Goal: Find contact information: Find contact information

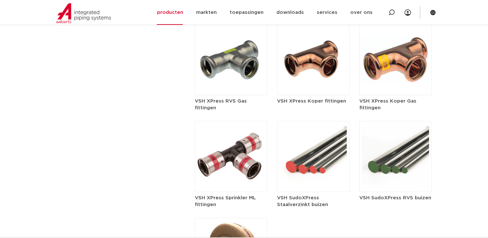
scroll to position [935, 0]
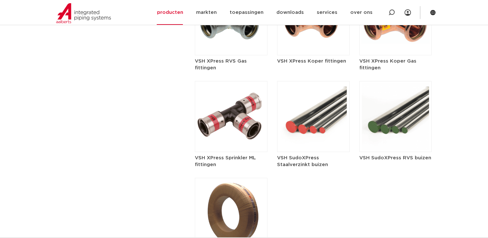
click at [223, 154] on h5 "VSH XPress Sprinkler ML fittingen" at bounding box center [231, 161] width 73 height 14
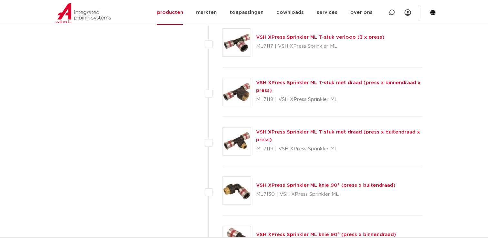
scroll to position [742, 0]
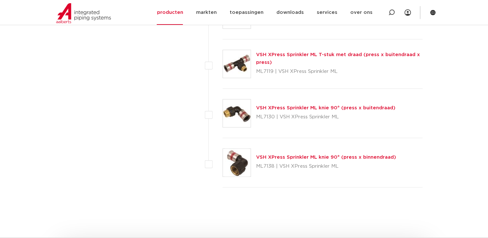
click at [303, 157] on link "VSH XPress Sprinkler ML knie 90° (press x binnendraad)" at bounding box center [326, 157] width 140 height 5
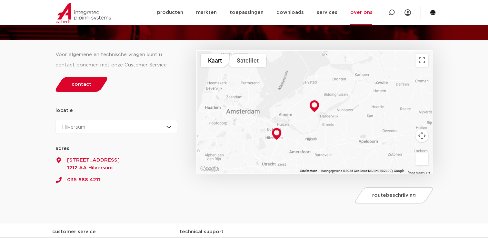
scroll to position [64, 0]
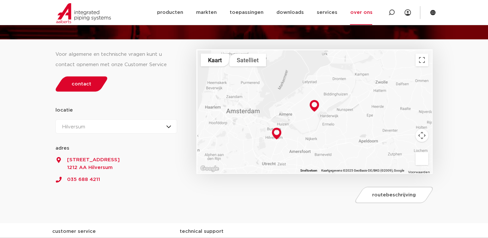
click at [135, 187] on div "Voor algemene en technische vragen kunt u contact opnemen met onze Customer Ser…" at bounding box center [122, 120] width 141 height 174
click at [193, 191] on div "Als je op de kaart wilt navigeren met aanraakgebaren, dubbeltik je op de kaart,…" at bounding box center [314, 123] width 242 height 167
drag, startPoint x: 298, startPoint y: 196, endPoint x: 443, endPoint y: 6, distance: 239.0
click at [298, 196] on div "routebeschrijving" at bounding box center [312, 193] width 233 height 27
